Goal: Task Accomplishment & Management: Complete application form

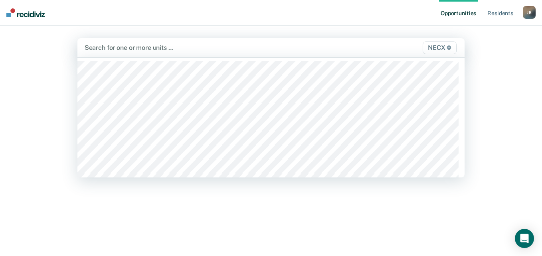
click at [122, 49] on div at bounding box center [215, 47] width 261 height 9
type input "necx"
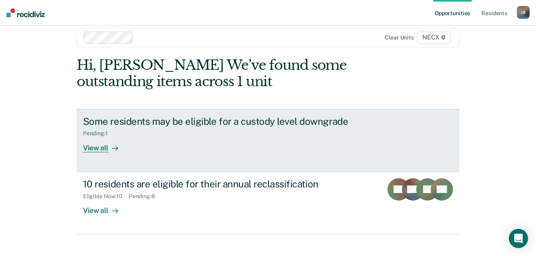
scroll to position [21, 0]
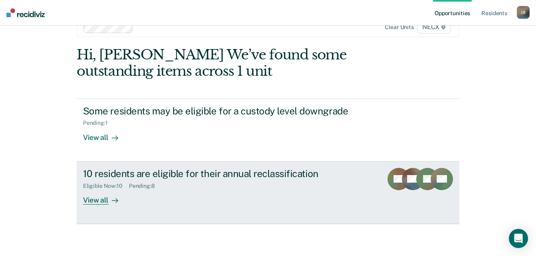
click at [186, 193] on div "10 residents are eligible for their annual reclassification Eligible Now : 10 P…" at bounding box center [233, 186] width 300 height 37
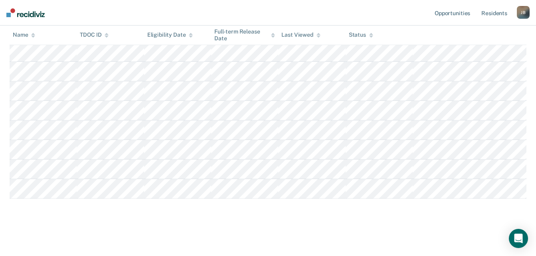
scroll to position [83, 0]
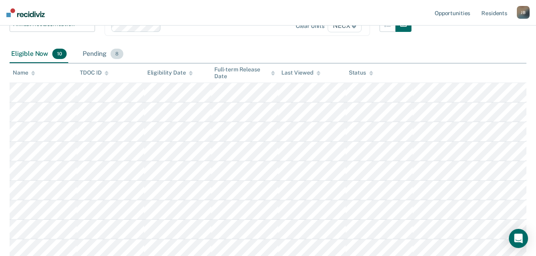
click at [91, 51] on div "Pending 8" at bounding box center [103, 55] width 44 height 18
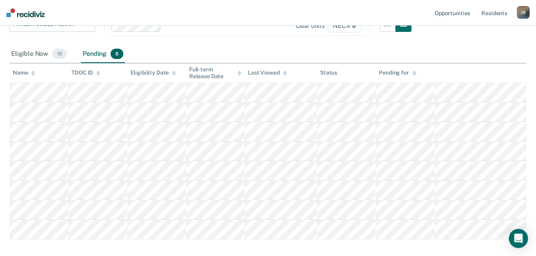
scroll to position [44, 0]
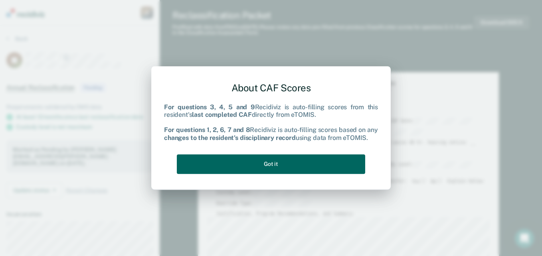
click at [244, 163] on button "Got it" at bounding box center [271, 165] width 188 height 20
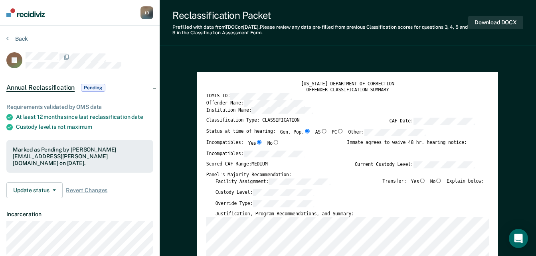
click at [441, 181] on input "No" at bounding box center [439, 181] width 7 height 4
type textarea "x"
radio input "true"
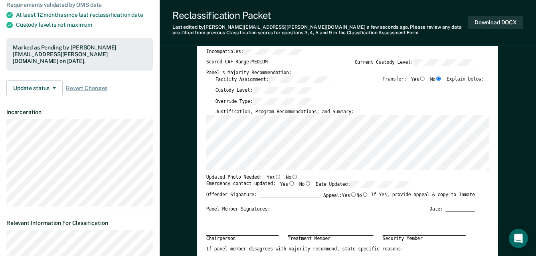
scroll to position [160, 0]
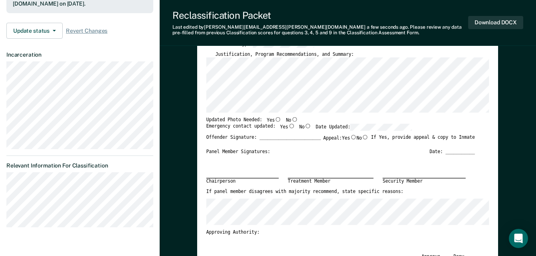
click at [288, 127] on input "Yes" at bounding box center [291, 126] width 7 height 4
type textarea "x"
radio input "true"
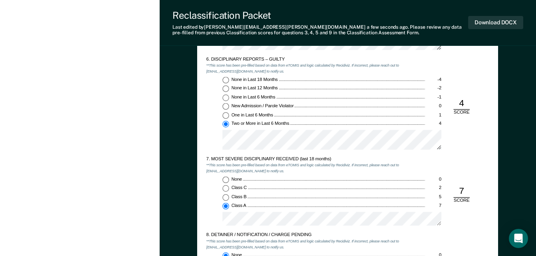
scroll to position [918, 0]
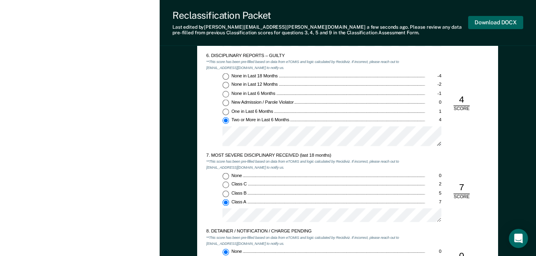
click at [494, 20] on button "Download DOCX" at bounding box center [495, 22] width 55 height 13
type textarea "x"
